Goal: Task Accomplishment & Management: Complete application form

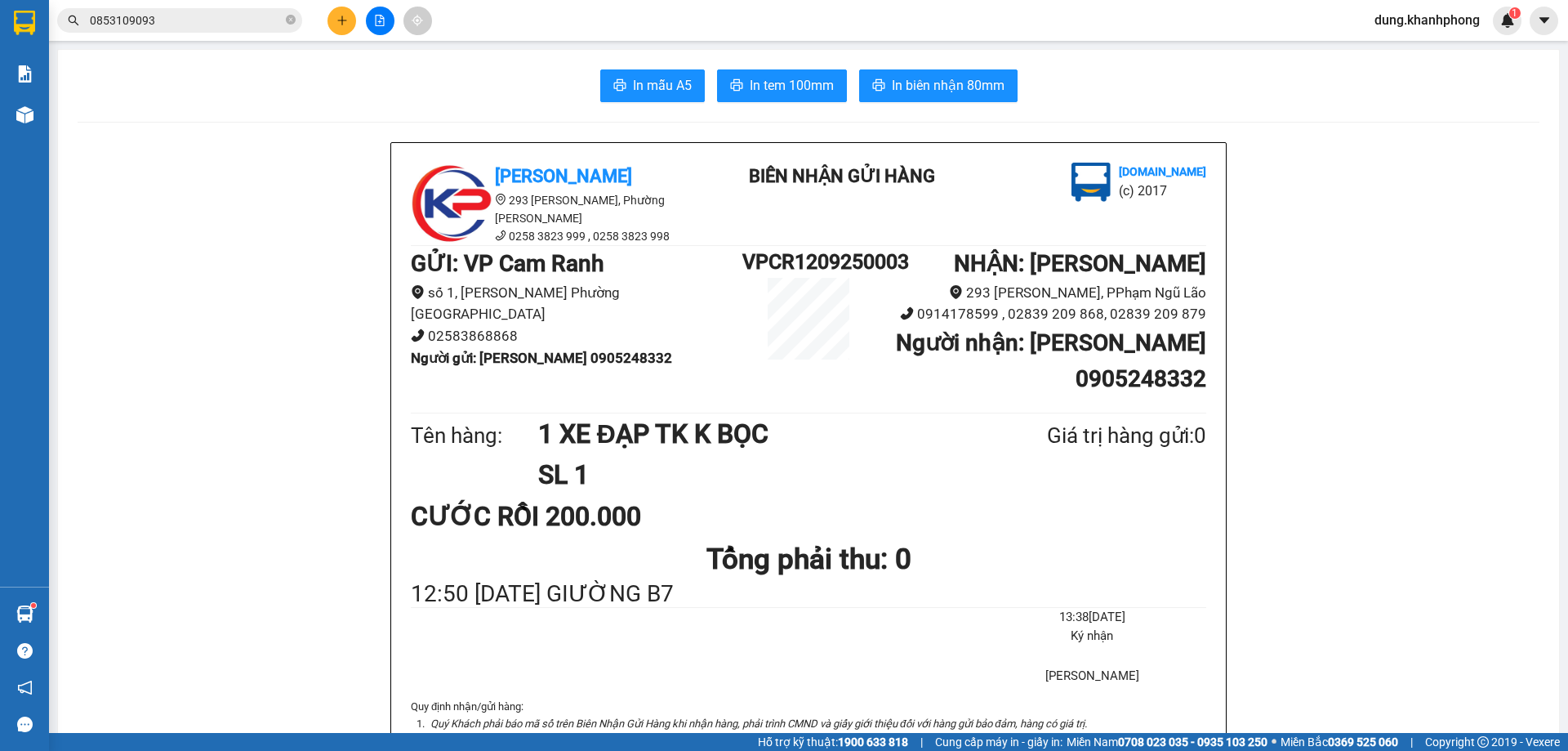
click at [337, 21] on icon "plus" at bounding box center [342, 20] width 12 height 12
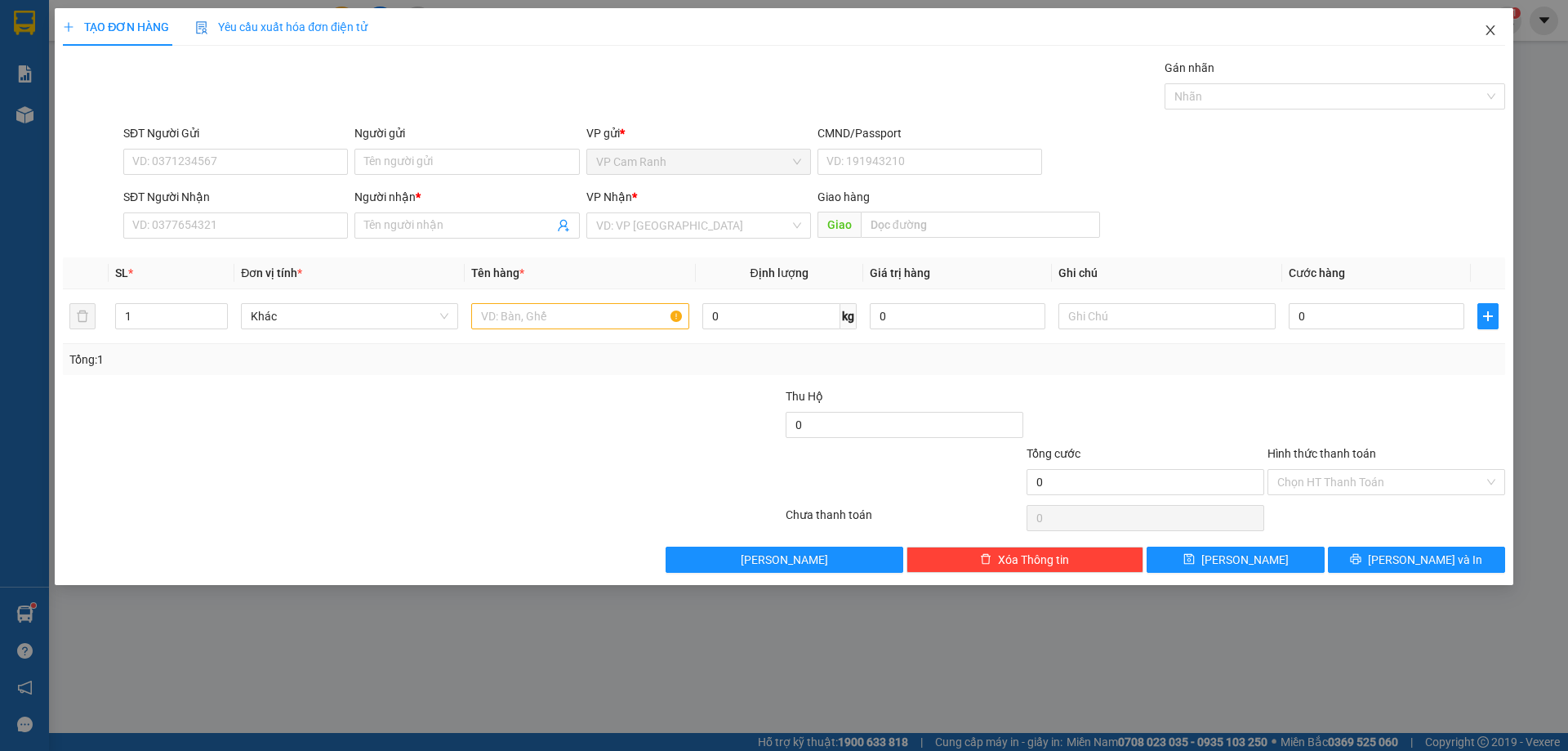
click at [1495, 28] on icon "close" at bounding box center [1490, 30] width 13 height 13
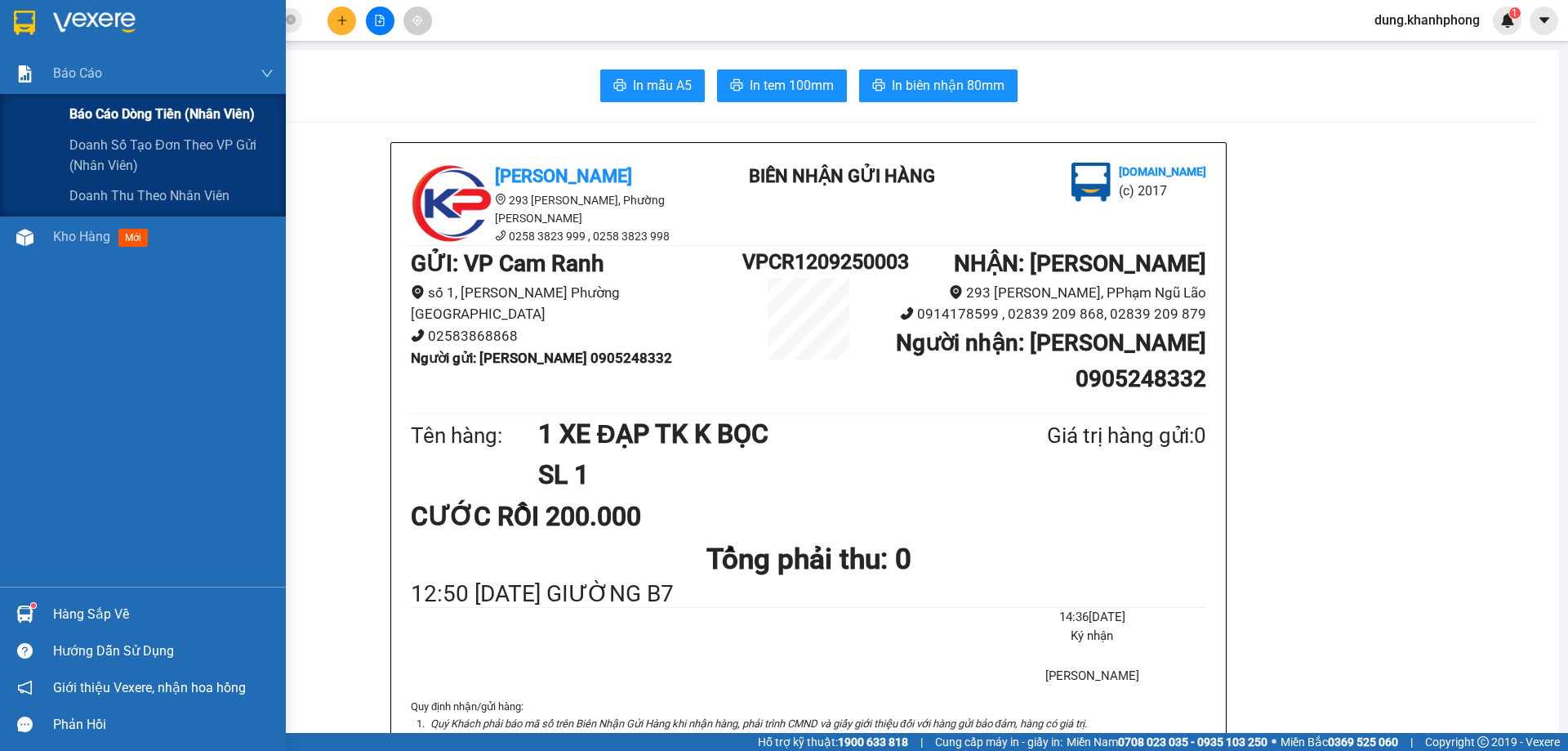
click at [114, 110] on span "Báo cáo dòng tiền (nhân viên)" at bounding box center [162, 113] width 185 height 21
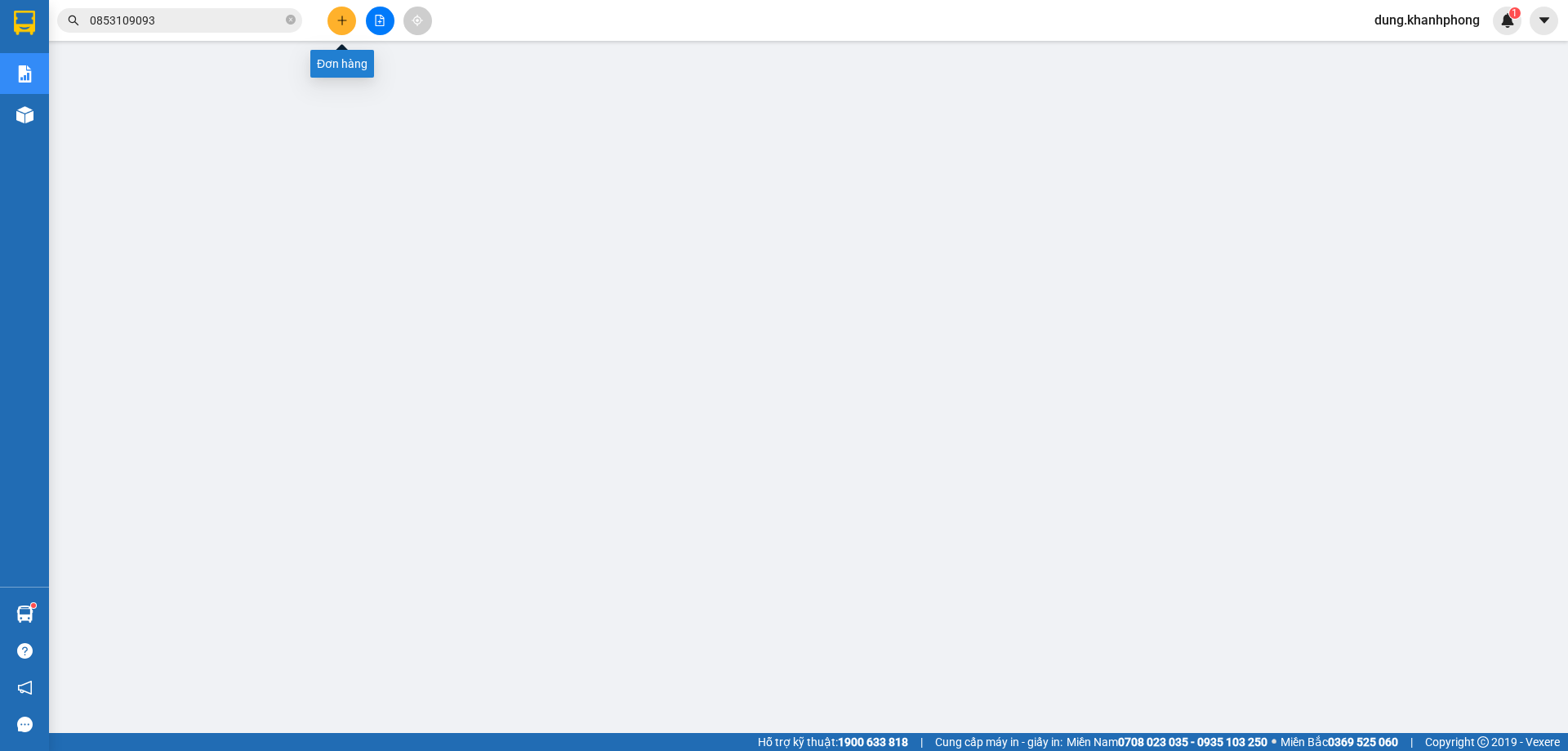
click at [339, 31] on button at bounding box center [342, 21] width 29 height 29
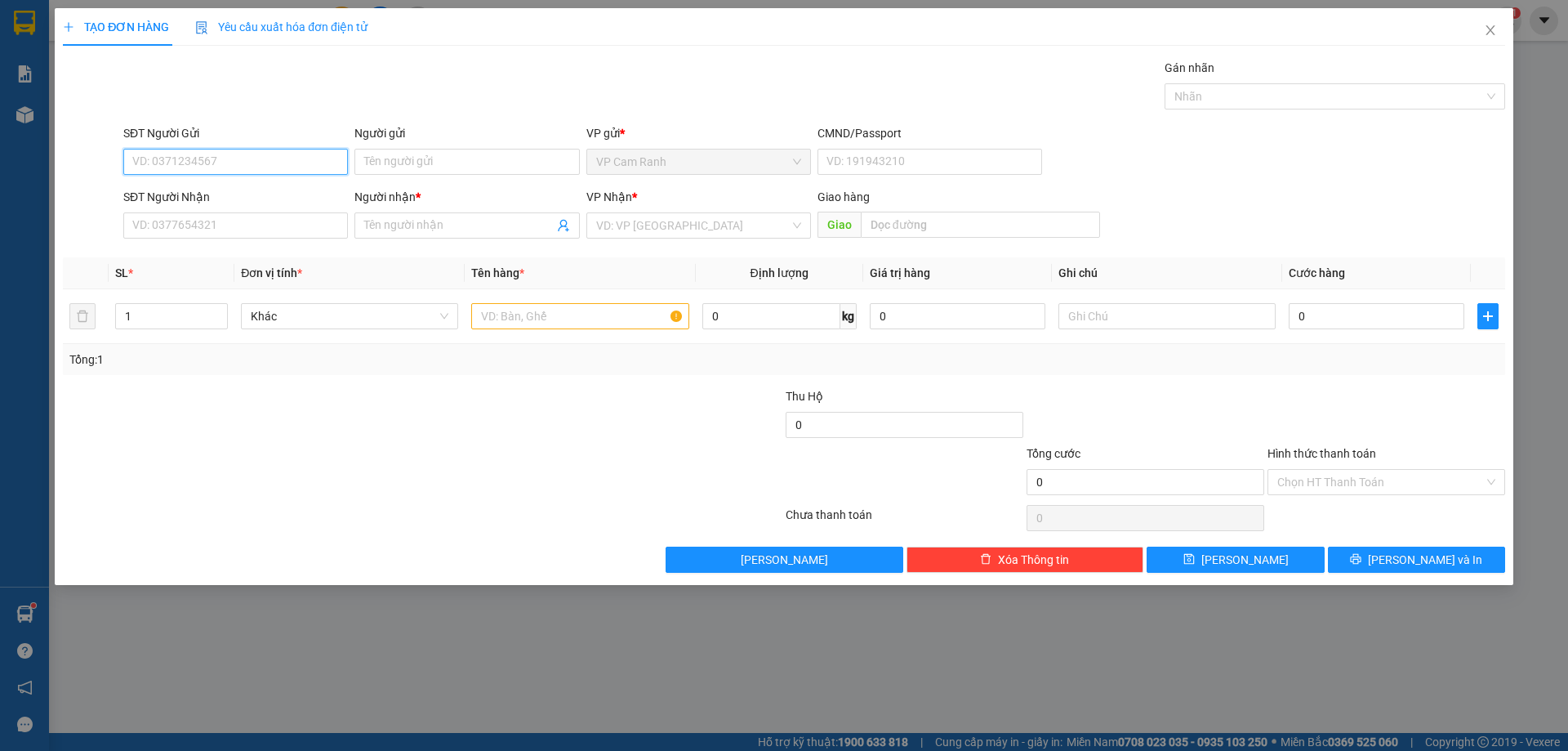
click at [254, 166] on input "SĐT Người Gửi" at bounding box center [235, 161] width 225 height 26
click at [260, 166] on input "SĐT Người Gửi" at bounding box center [235, 161] width 225 height 26
click at [498, 162] on input "Người gửi" at bounding box center [467, 161] width 225 height 26
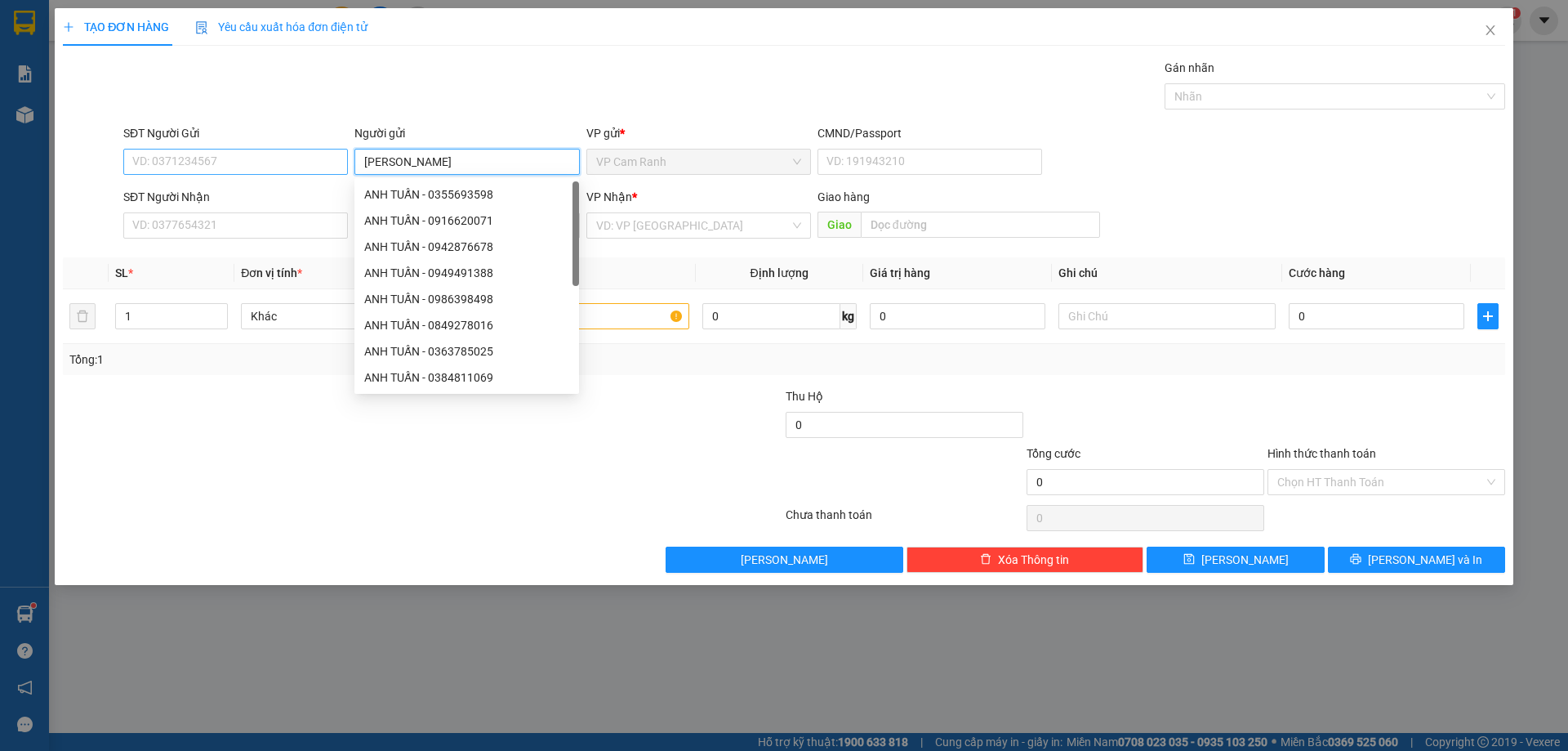
type input "ANH TUẤN"
click at [322, 149] on input "SĐT Người Gửi" at bounding box center [235, 161] width 225 height 26
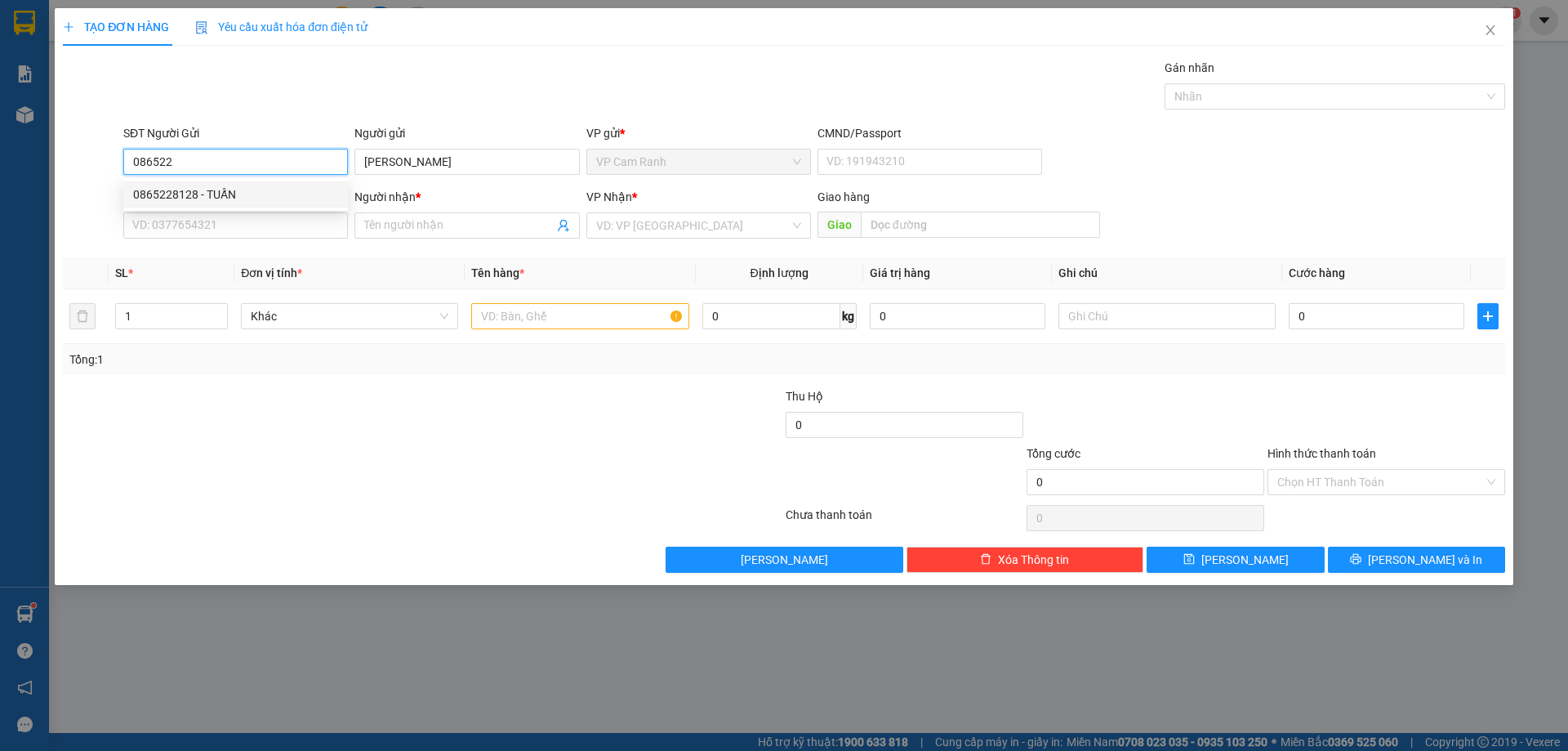
click at [228, 194] on div "0865228128 - TUẤN" at bounding box center [235, 194] width 205 height 18
type input "0865228128"
type input "TUẤN"
type input "0865228128"
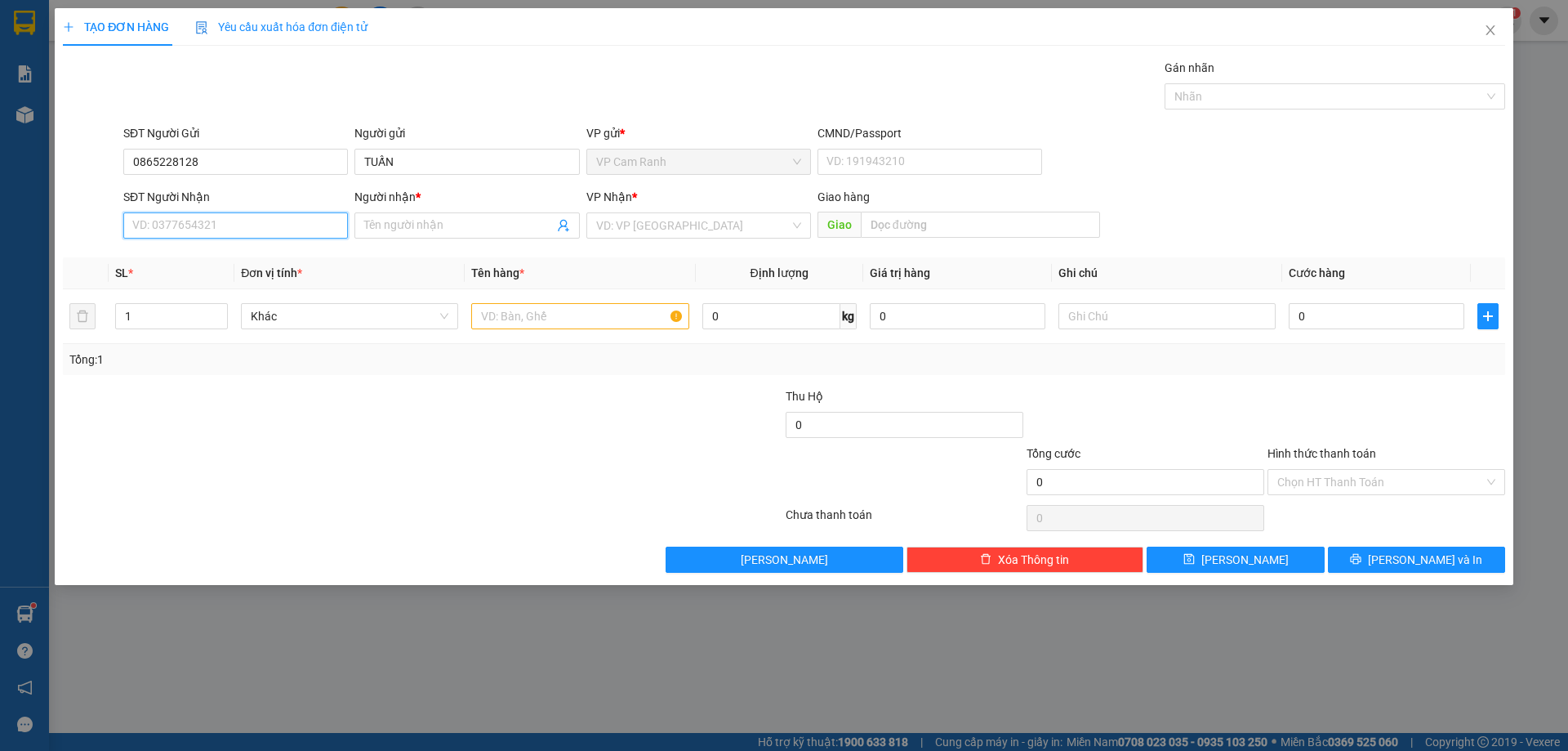
click at [220, 230] on input "SĐT Người Nhận" at bounding box center [235, 225] width 225 height 26
type input "0943193366"
click at [410, 220] on input "Người nhận *" at bounding box center [459, 225] width 189 height 18
type input "[PERSON_NAME]"
click at [702, 226] on input "search" at bounding box center [692, 225] width 193 height 24
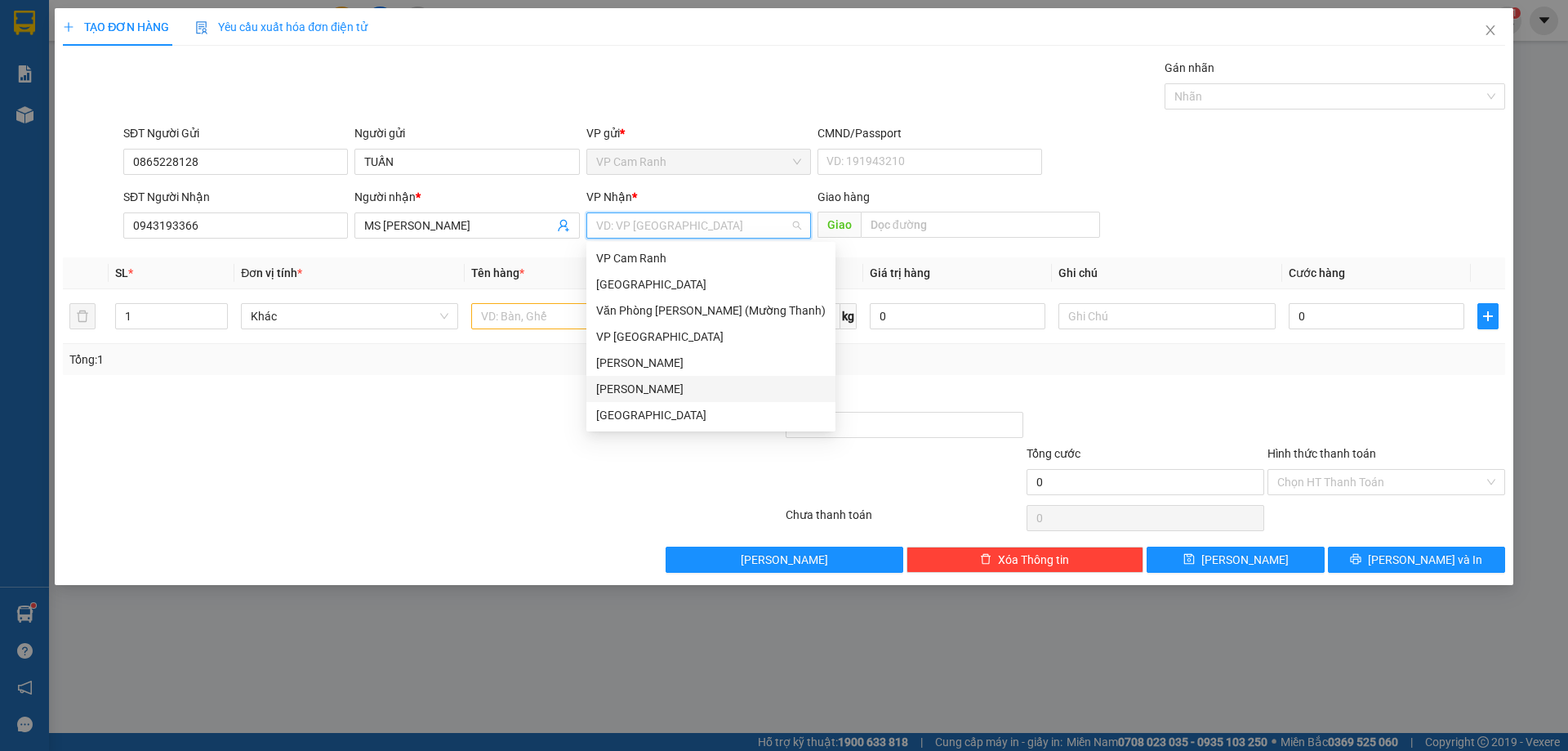
click at [678, 385] on div "[PERSON_NAME]" at bounding box center [710, 389] width 229 height 18
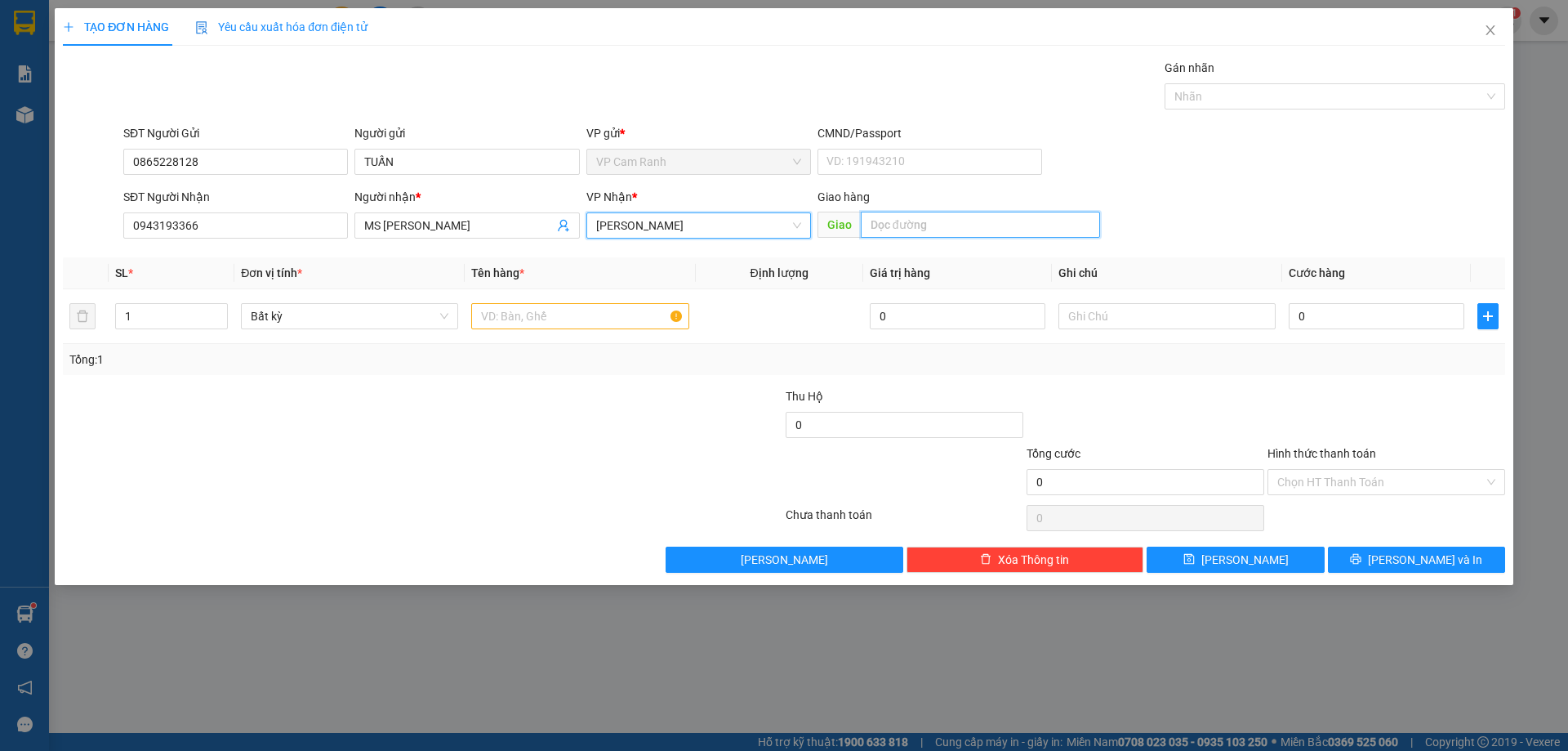
click at [957, 218] on input "text" at bounding box center [980, 224] width 239 height 26
click at [567, 314] on input "text" at bounding box center [580, 315] width 217 height 26
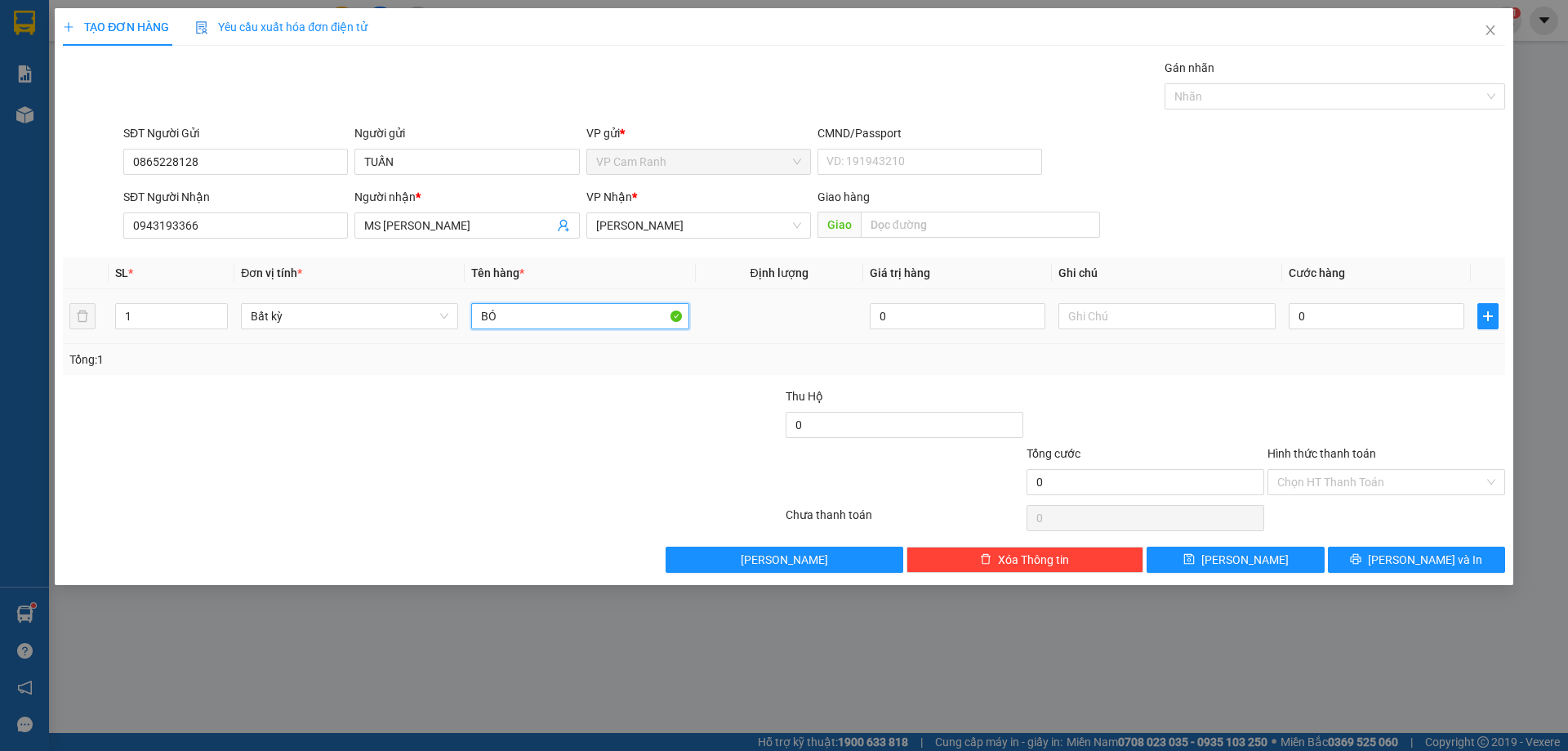
type input "B"
type input "THÙNG BÓNG ĐEN"
click at [1094, 314] on input "text" at bounding box center [1167, 315] width 217 height 26
type input "HÀNG DỄ VỠ, XIN NHẸ TAY"
click at [1330, 306] on input "0" at bounding box center [1376, 315] width 175 height 26
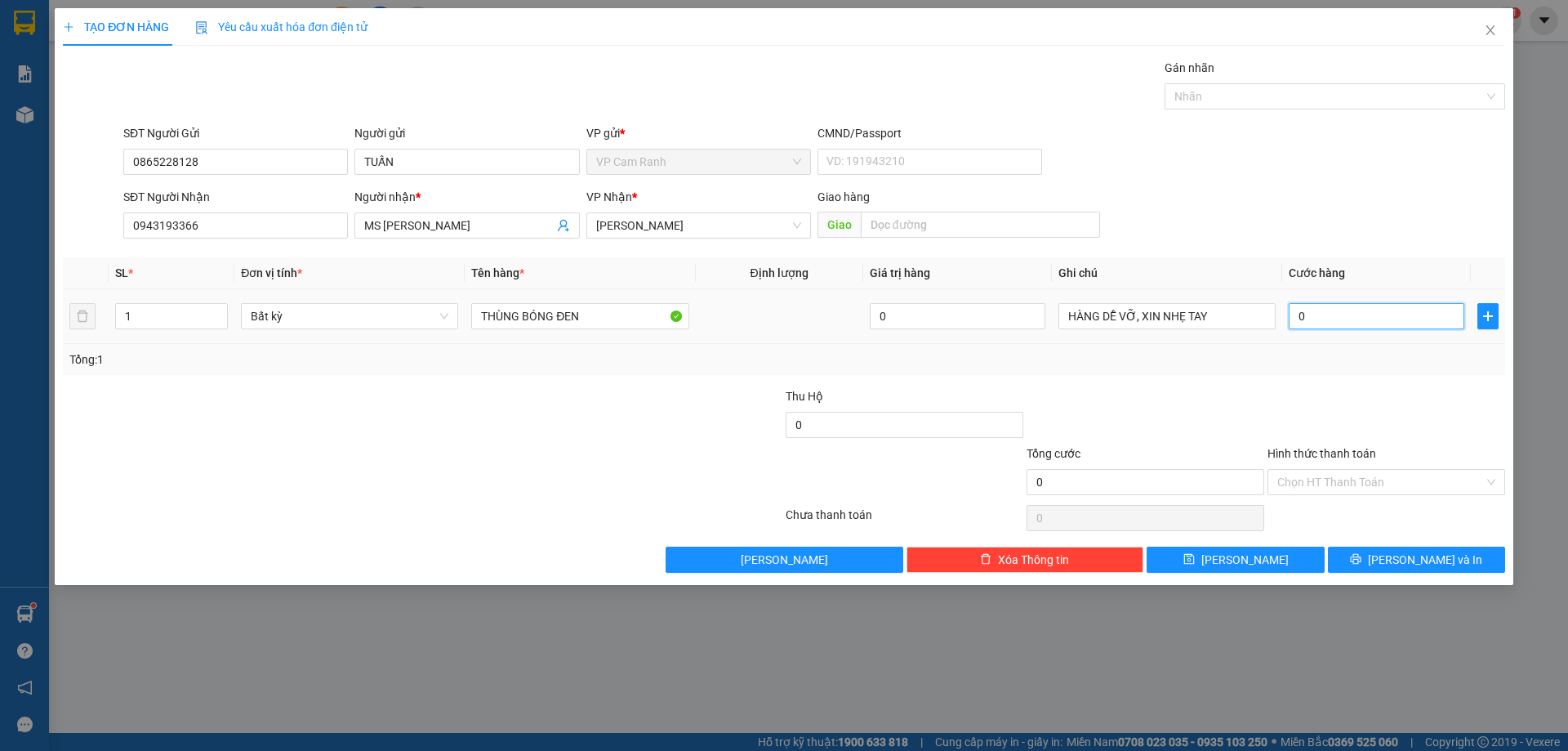
type input "8"
type input "80"
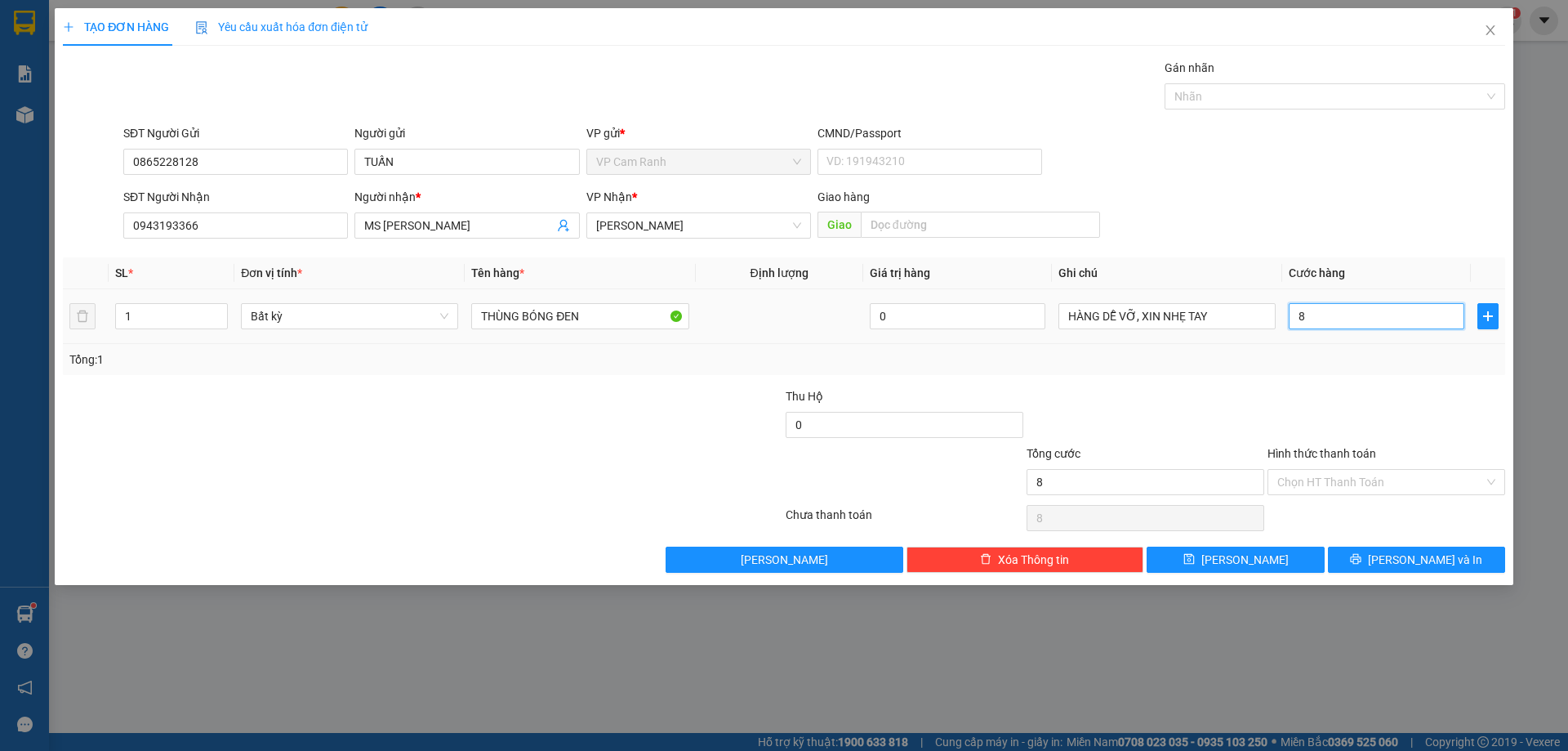
type input "80"
type input "800"
type input "8.000"
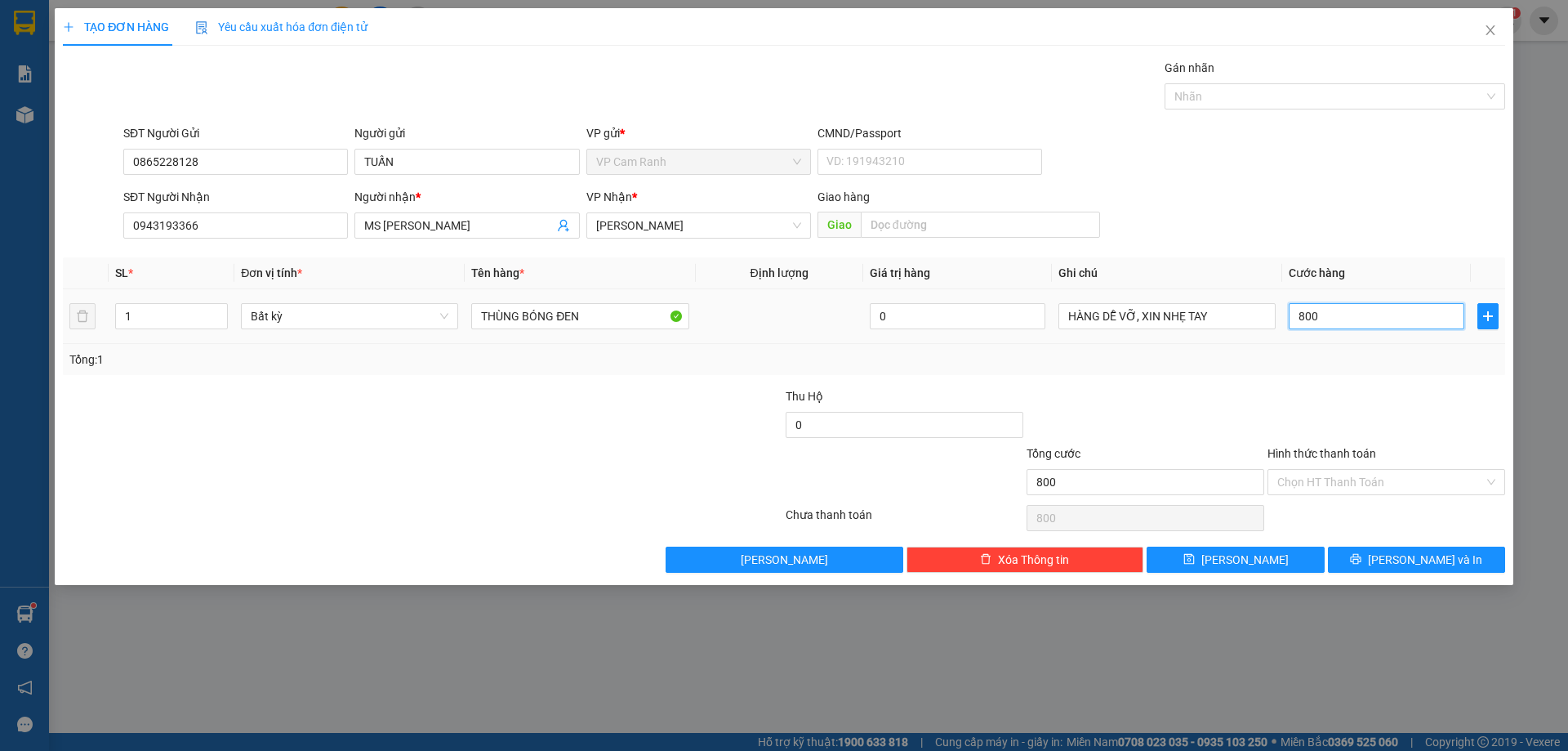
type input "8.000"
type input "80.000"
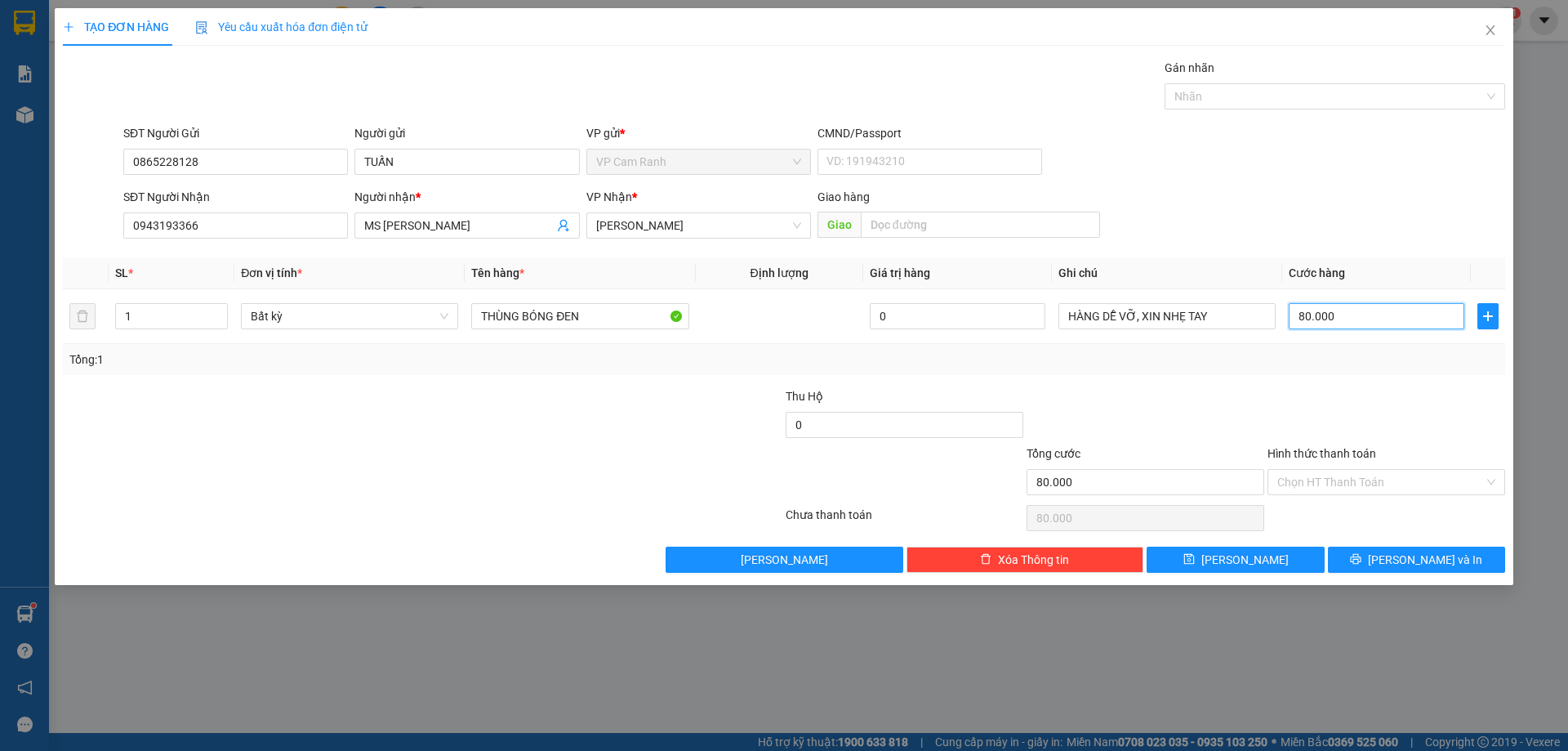
type input "80.000"
click at [1250, 401] on div at bounding box center [1145, 416] width 241 height 57
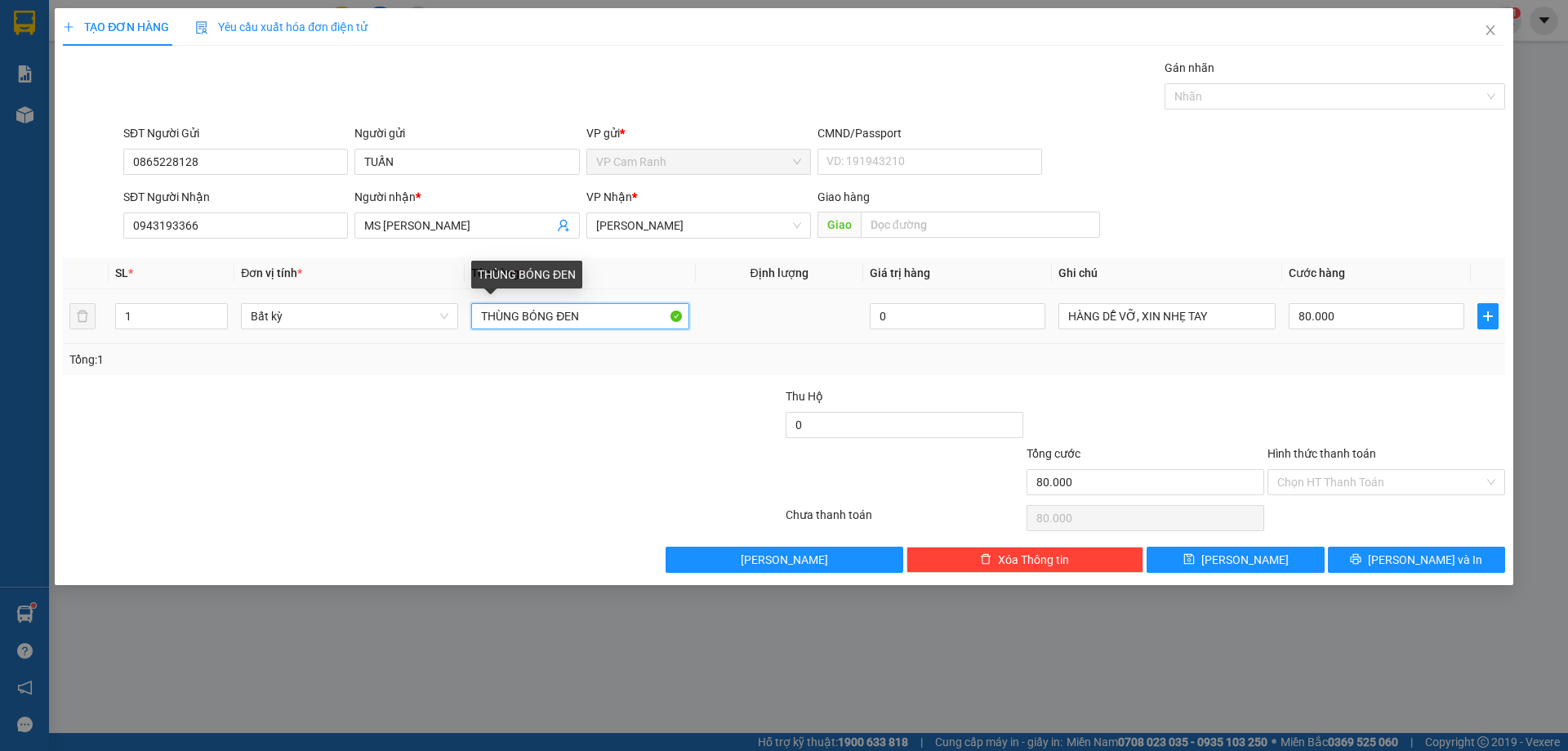
click at [521, 318] on input "THÙNG BÓNG ĐEN" at bounding box center [580, 315] width 217 height 26
type input "THÙNG CATTON BÓNG ĐEN"
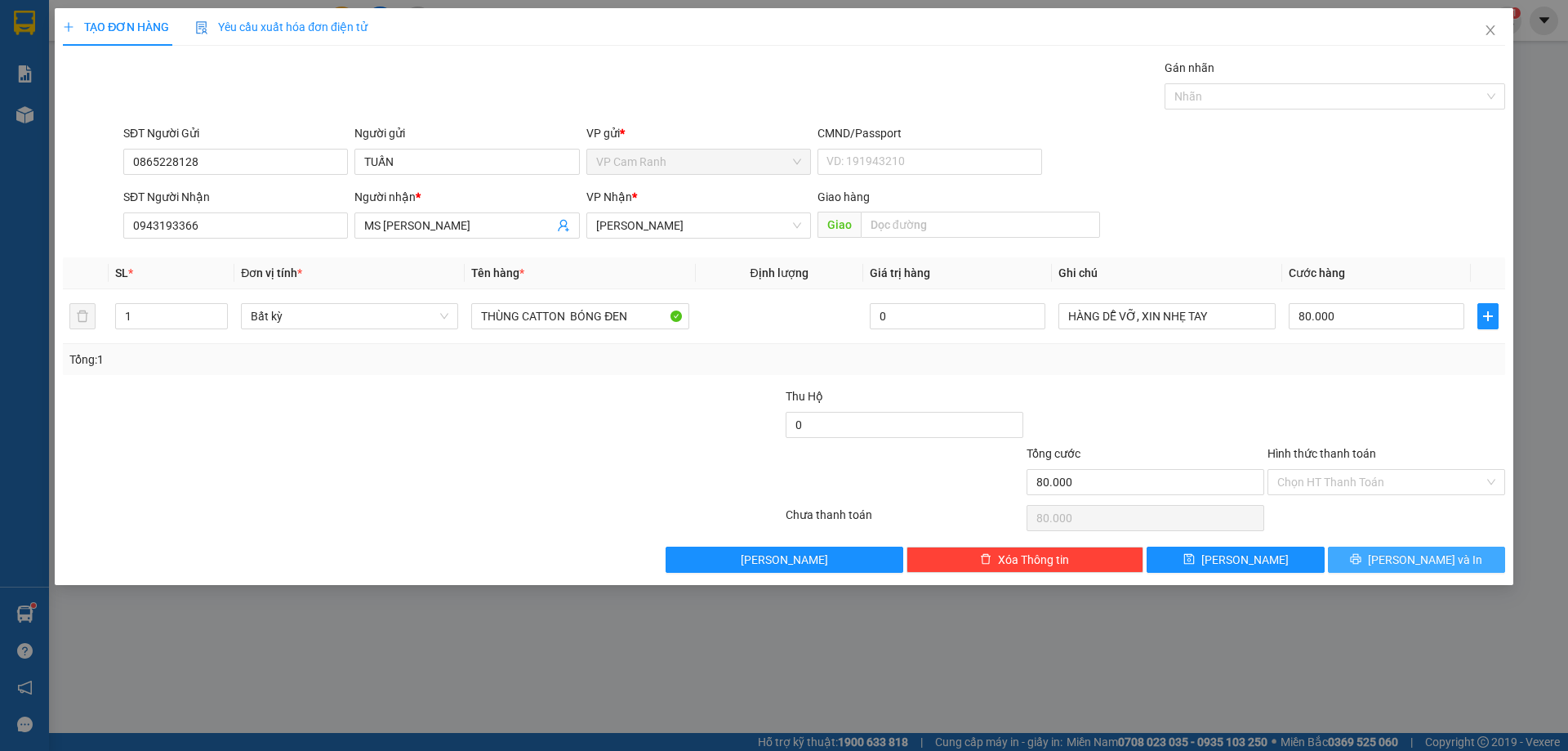
click at [1416, 557] on span "Lưu và In" at bounding box center [1424, 560] width 114 height 18
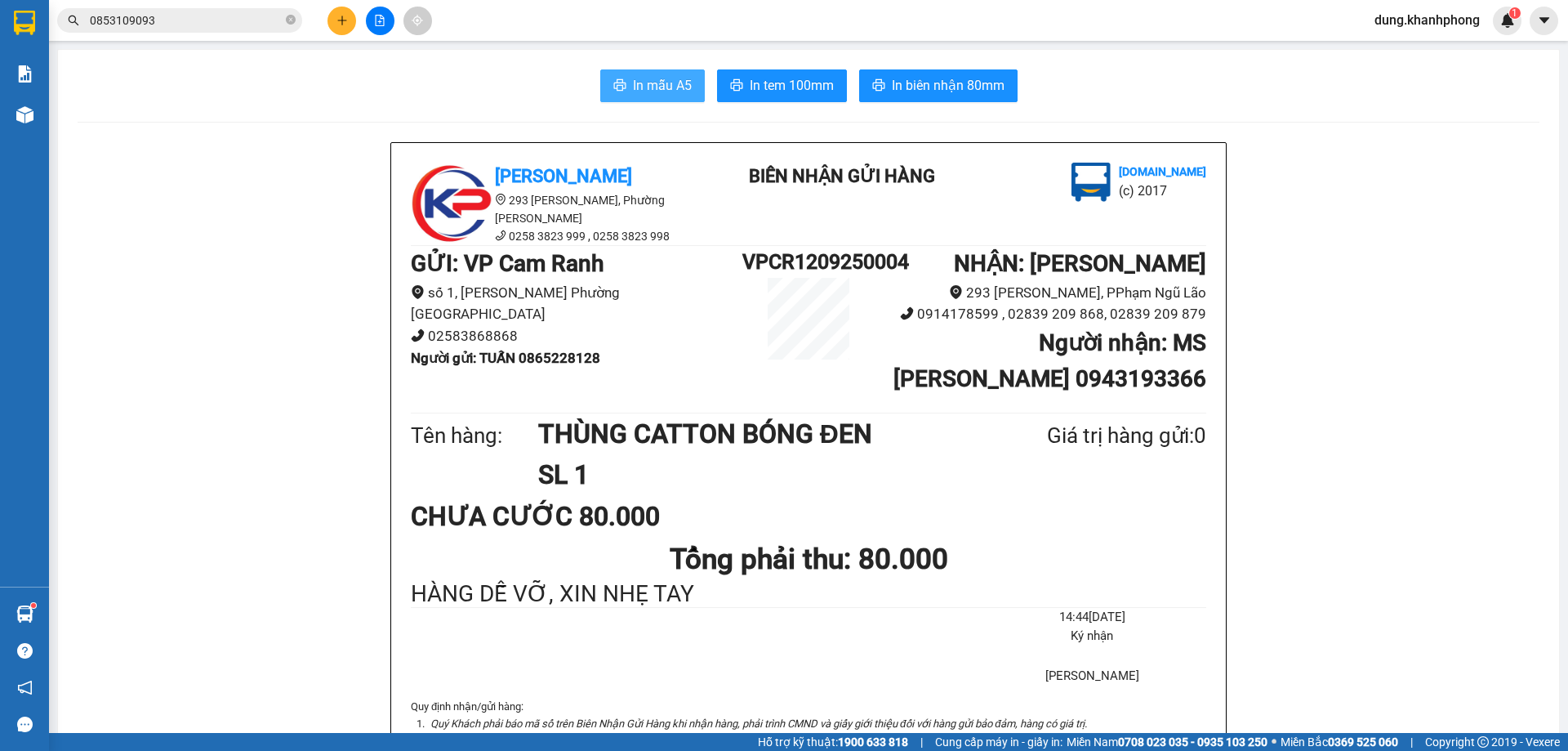
click at [673, 84] on span "In mẫu A5" at bounding box center [662, 85] width 58 height 21
click at [1544, 23] on icon "caret-down" at bounding box center [1544, 21] width 14 height 14
click at [1417, 21] on span "dung.khanhphong" at bounding box center [1427, 20] width 131 height 21
click at [1415, 51] on span "Đăng xuất" at bounding box center [1432, 50] width 100 height 18
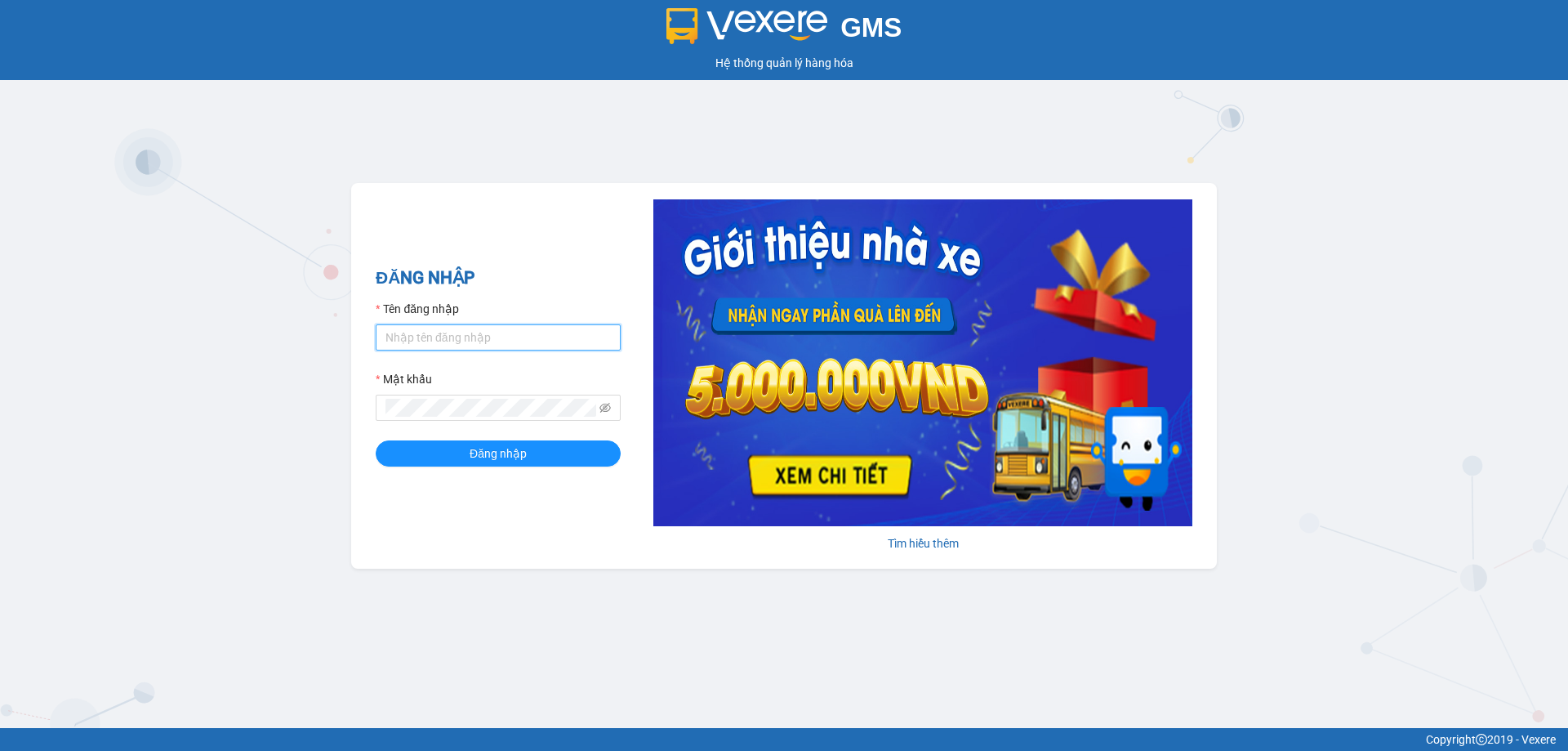
click at [492, 334] on input "Tên đăng nhập" at bounding box center [498, 337] width 245 height 26
type input "len.khanhphong"
click at [434, 454] on button "Đăng nhập" at bounding box center [498, 453] width 245 height 26
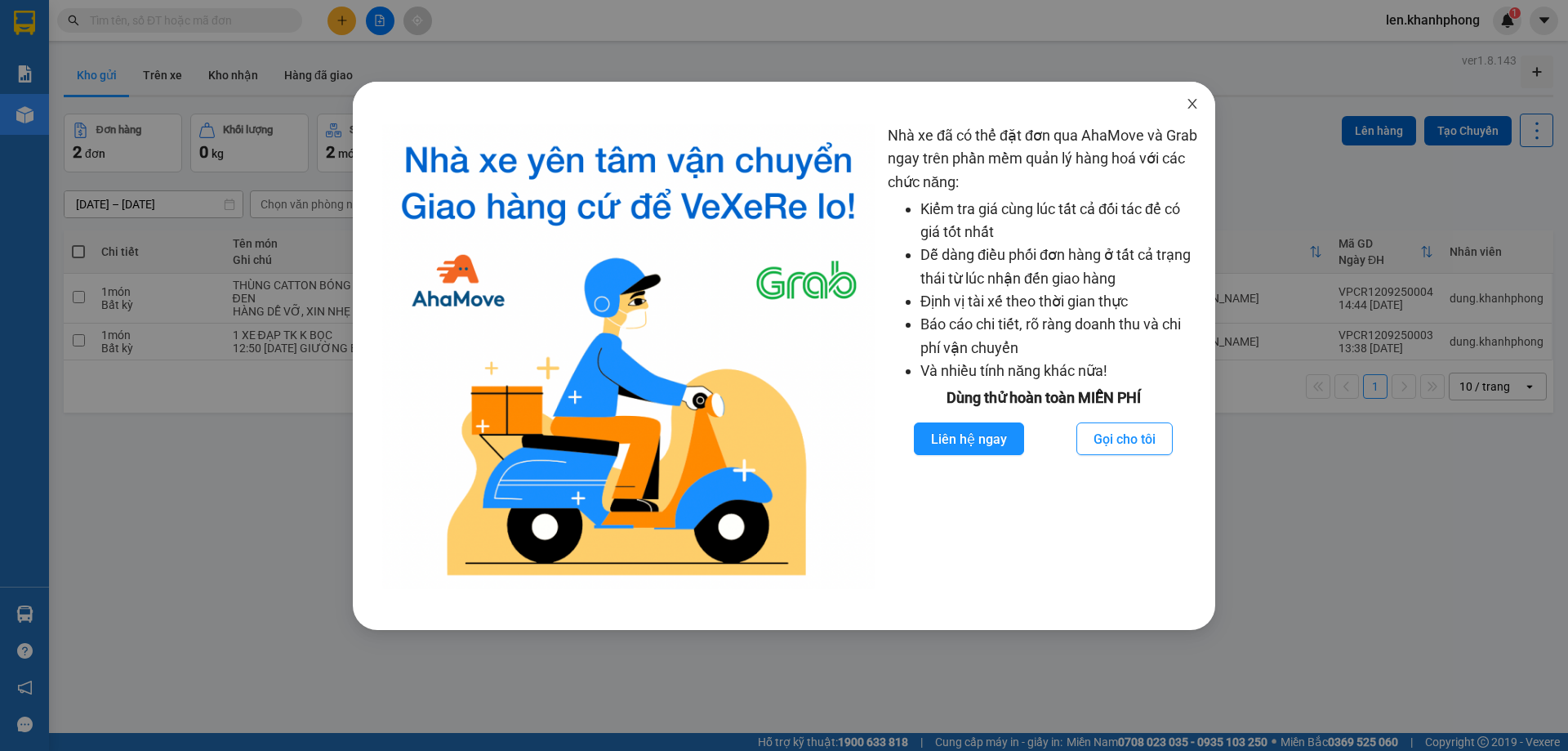
click at [1191, 102] on icon "close" at bounding box center [1192, 103] width 13 height 13
